Goal: Transaction & Acquisition: Purchase product/service

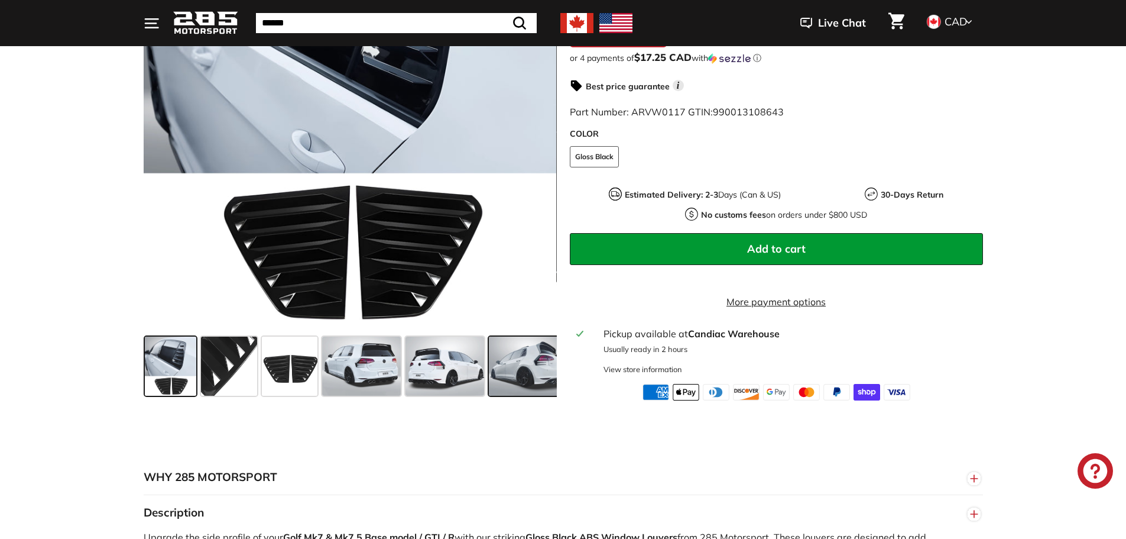
scroll to position [414, 0]
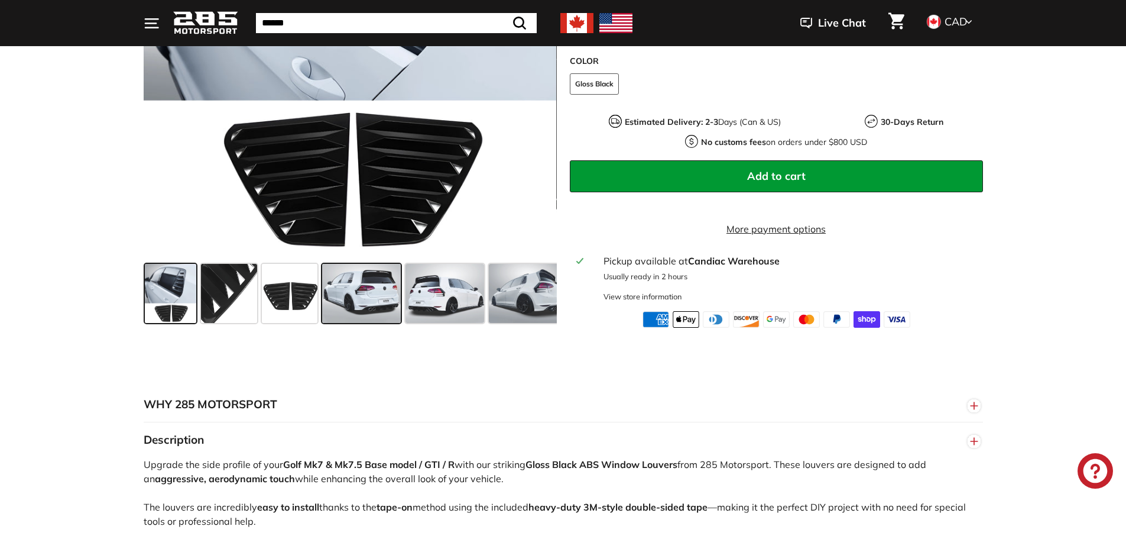
click at [376, 292] on span at bounding box center [361, 293] width 79 height 59
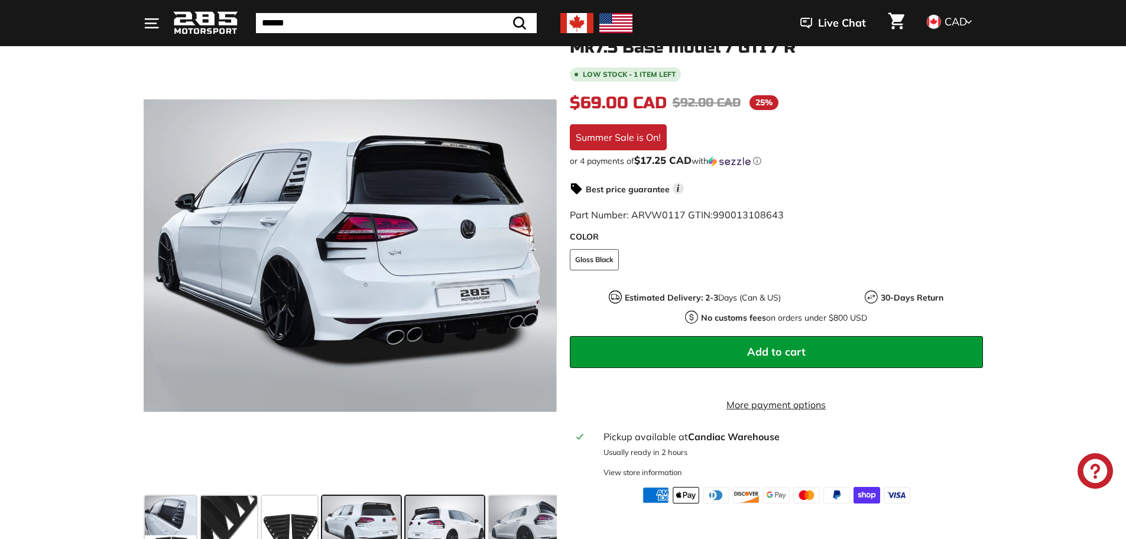
scroll to position [177, 0]
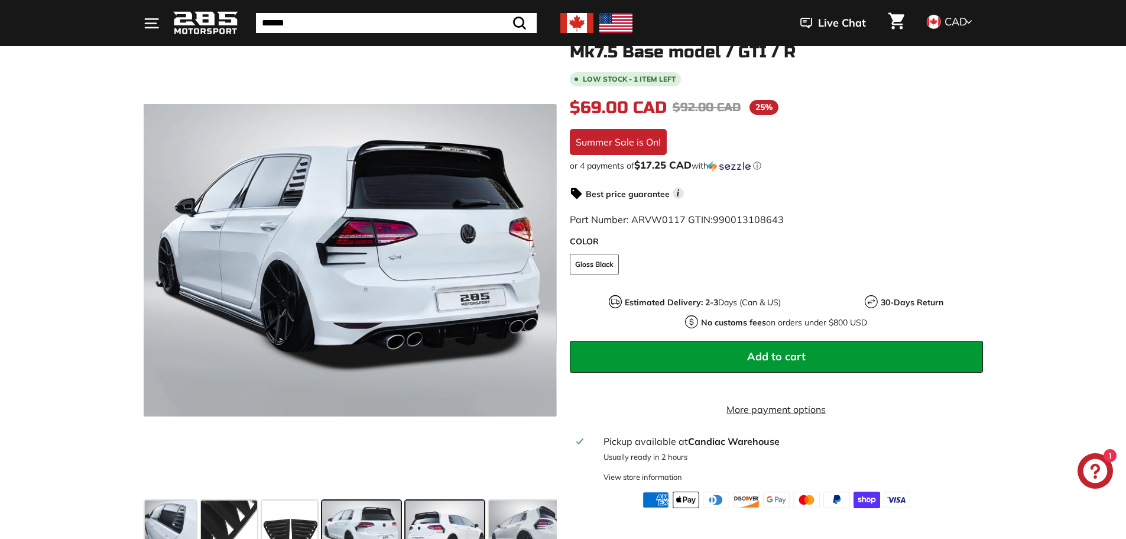
click at [454, 516] on span at bounding box center [445, 529] width 79 height 59
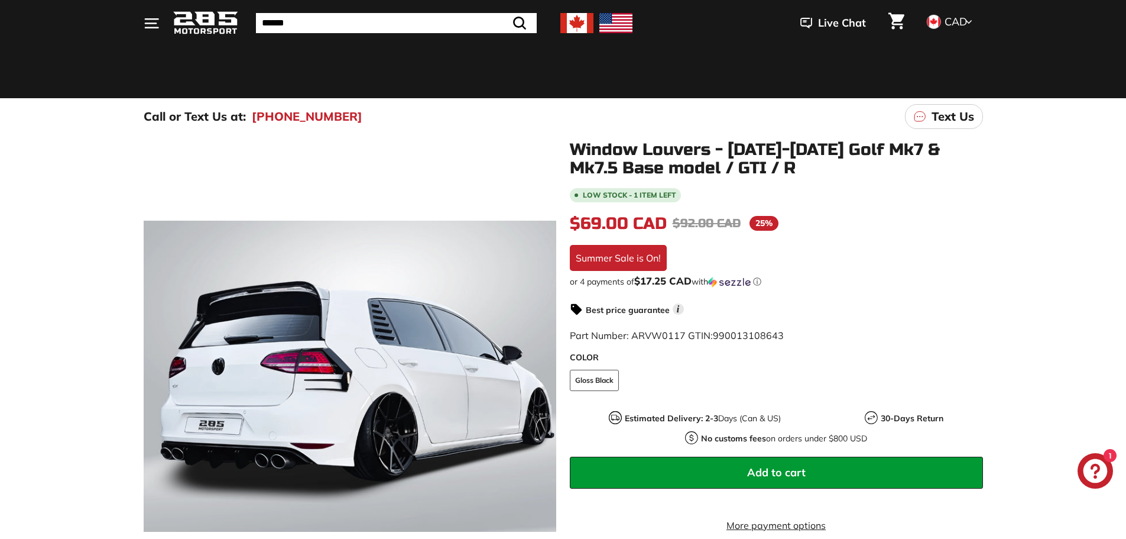
scroll to position [59, 0]
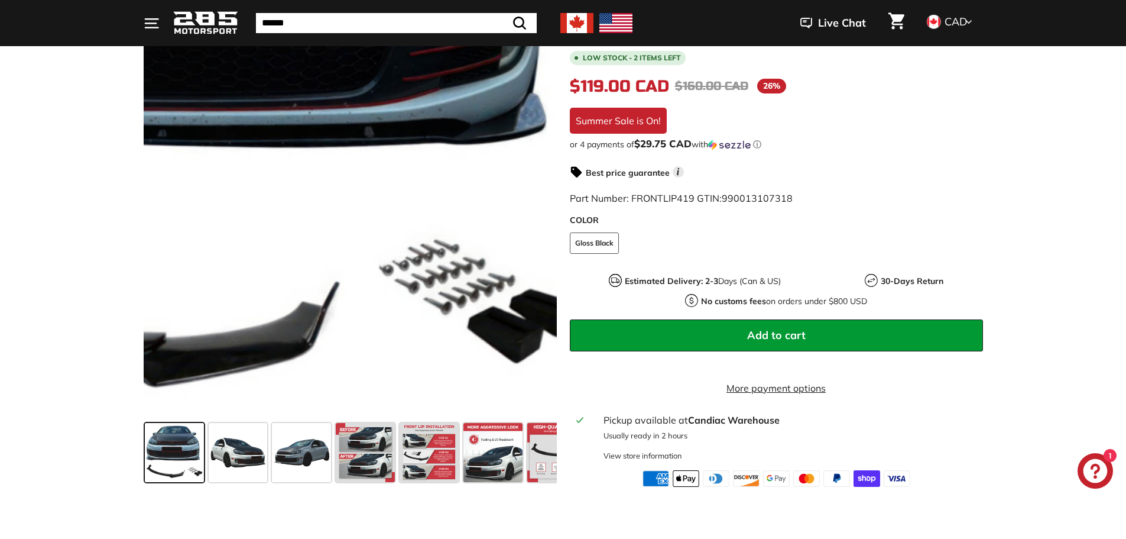
scroll to position [237, 0]
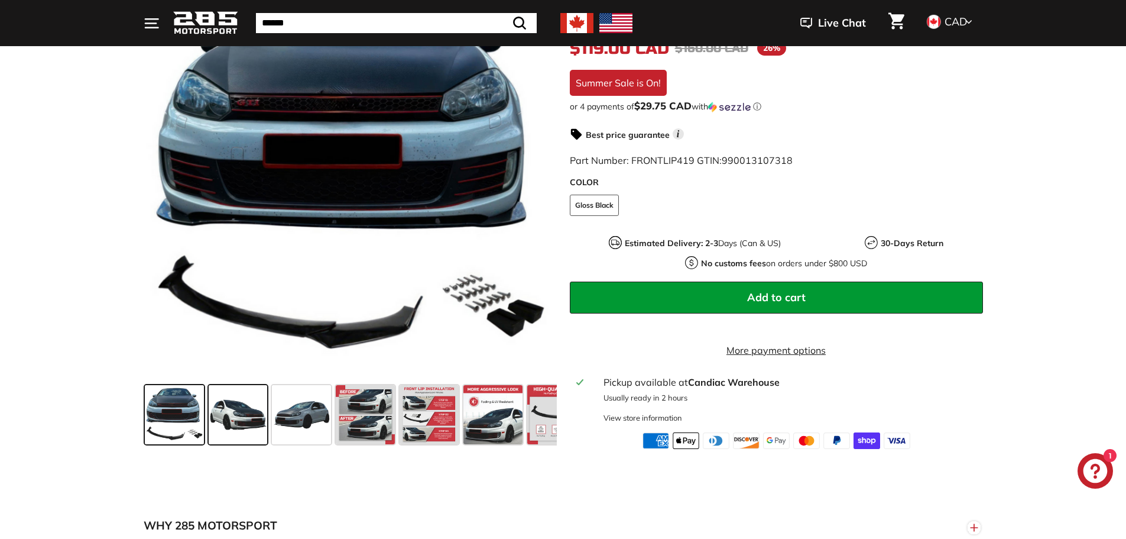
click at [242, 430] on span at bounding box center [238, 414] width 59 height 59
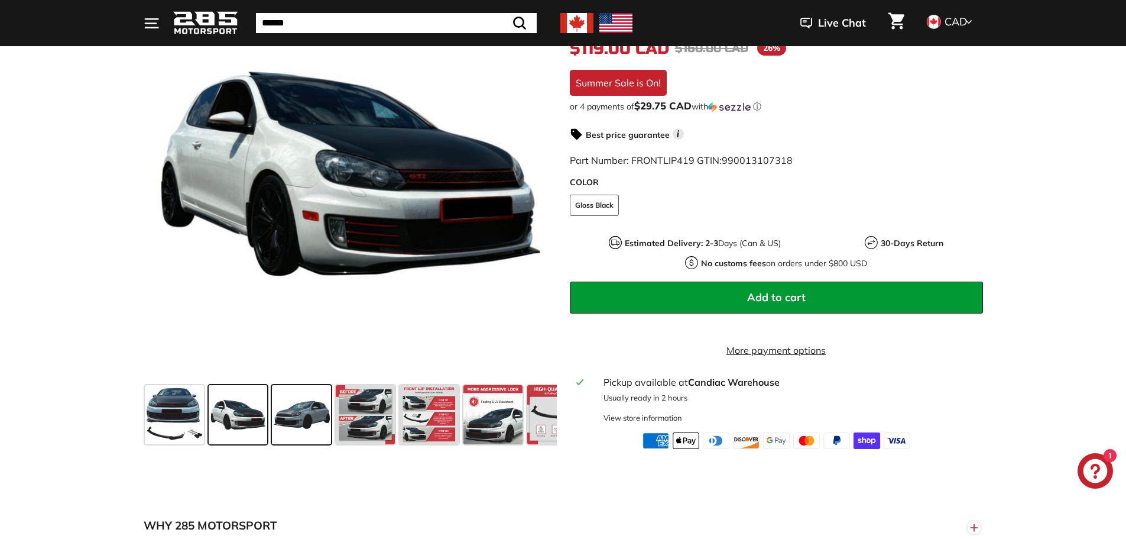
click at [303, 430] on span at bounding box center [301, 414] width 59 height 59
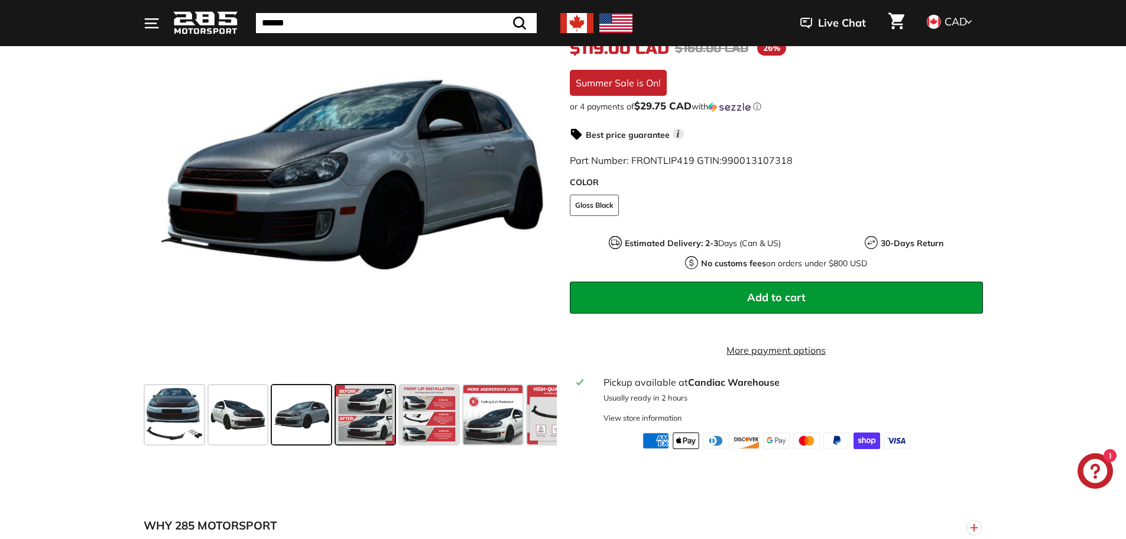
click at [355, 430] on span at bounding box center [365, 414] width 59 height 59
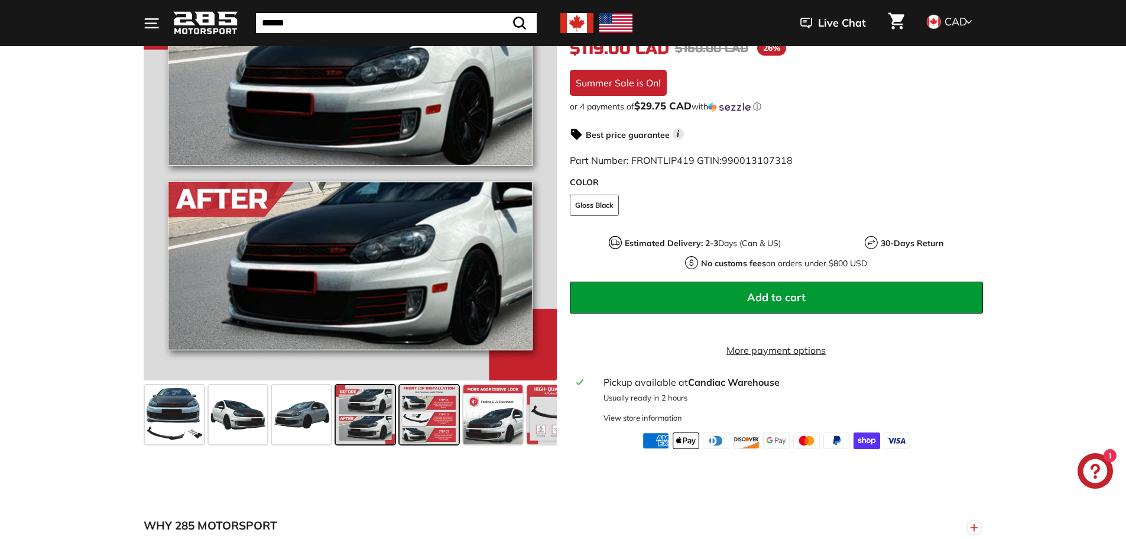
click at [438, 429] on span at bounding box center [429, 414] width 59 height 59
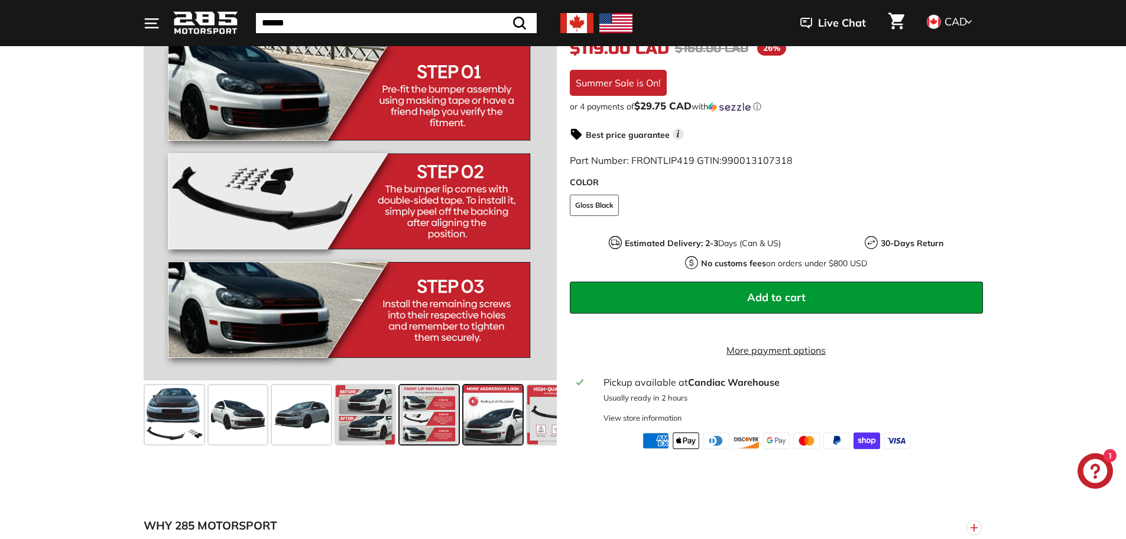
click at [476, 423] on span at bounding box center [493, 414] width 59 height 59
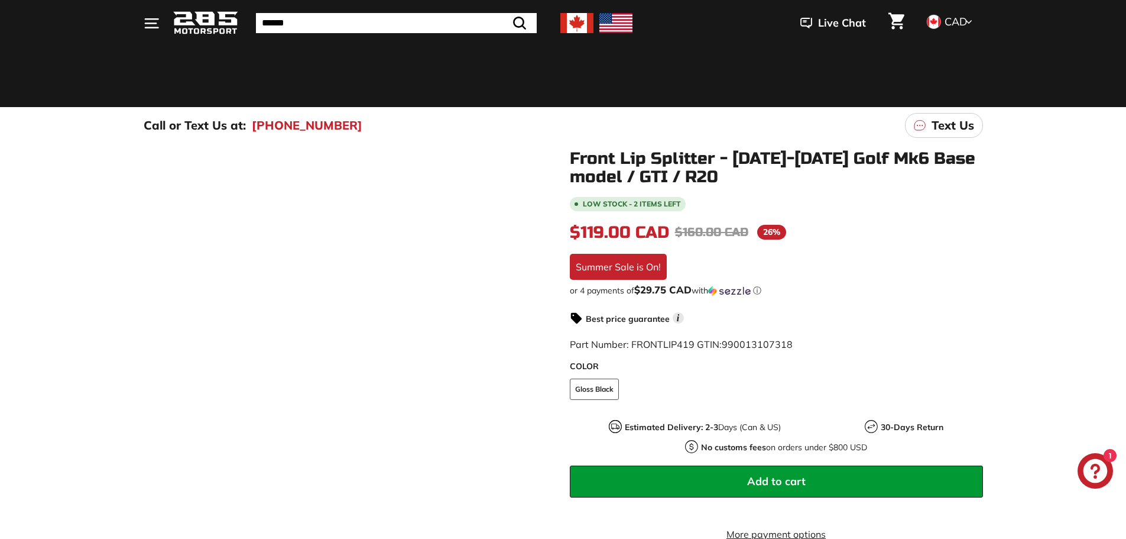
scroll to position [0, 0]
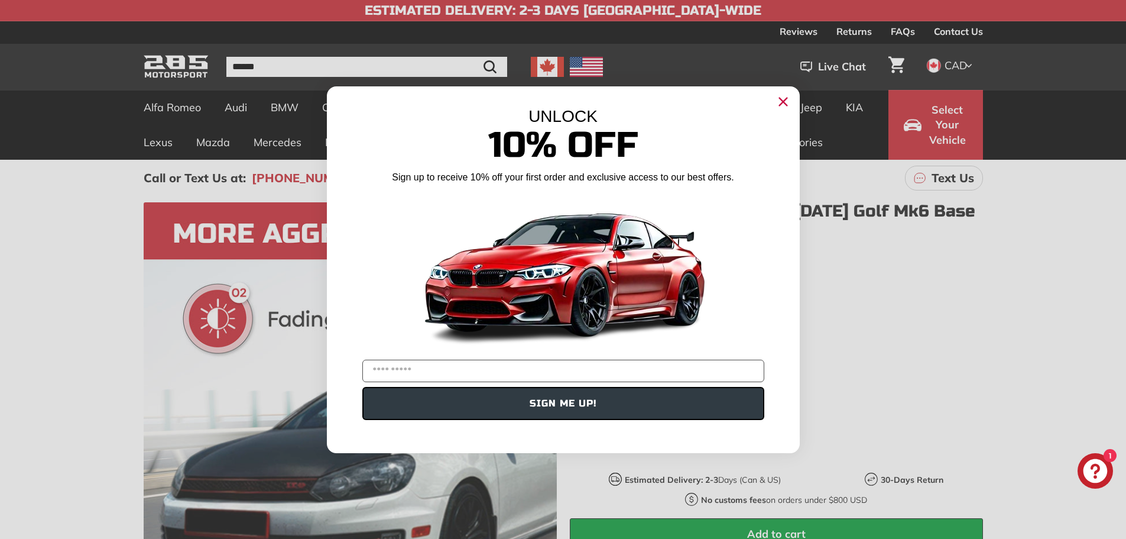
click at [785, 103] on icon "Close dialog" at bounding box center [783, 102] width 8 height 8
